Goal: Transaction & Acquisition: Purchase product/service

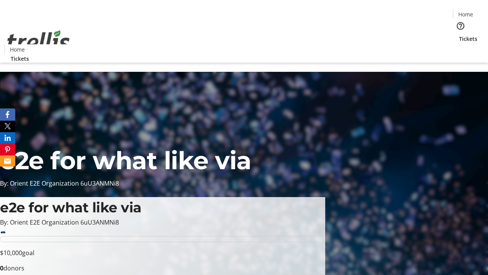
click at [459, 35] on span "Tickets" at bounding box center [468, 39] width 18 height 8
